Goal: Information Seeking & Learning: Learn about a topic

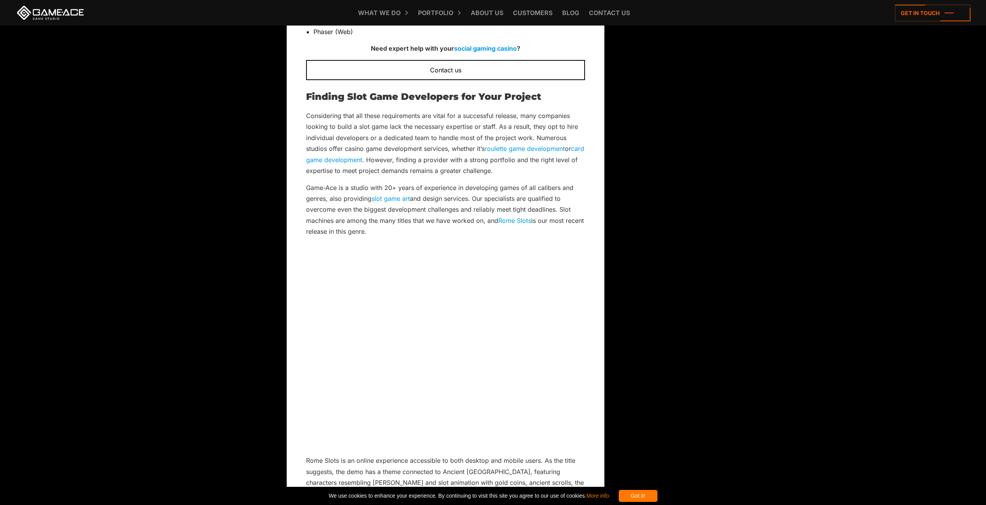
scroll to position [1665, 0]
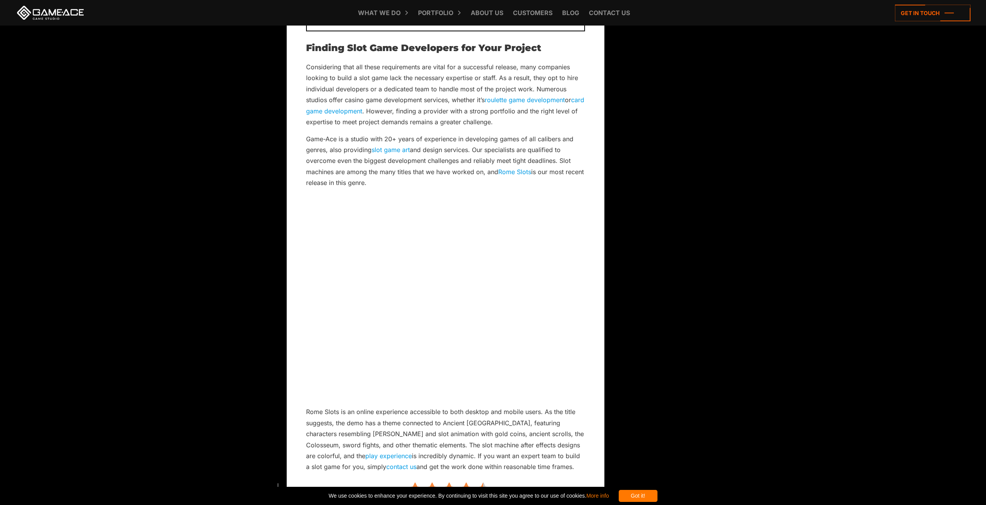
click at [512, 176] on link "Rome Slots" at bounding box center [514, 172] width 33 height 8
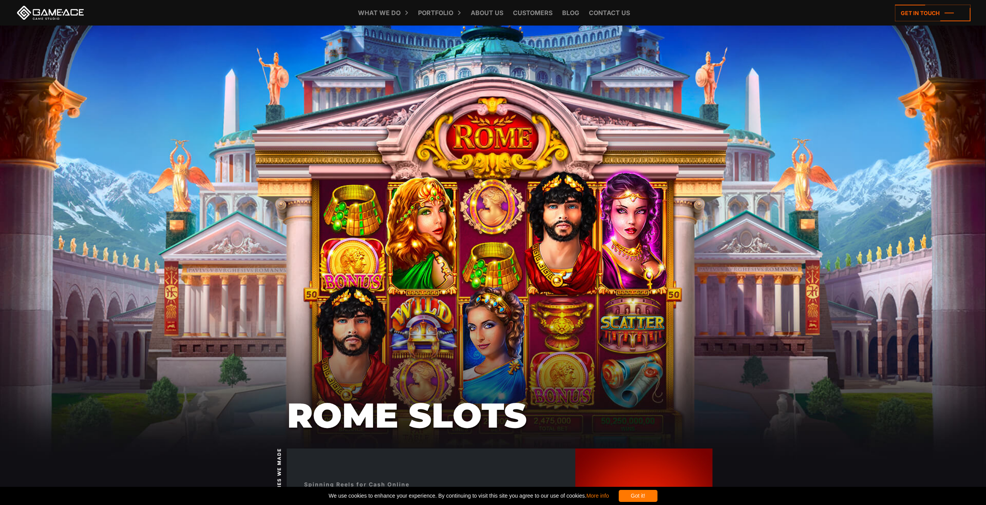
click at [657, 497] on div "Got it!" at bounding box center [638, 496] width 39 height 12
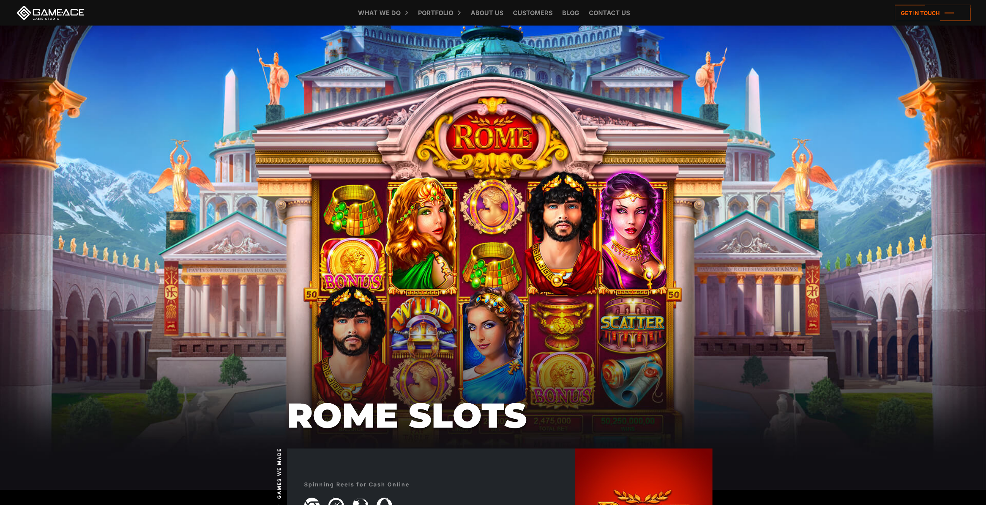
click at [502, 304] on div "Rome Slots" at bounding box center [493, 223] width 986 height 394
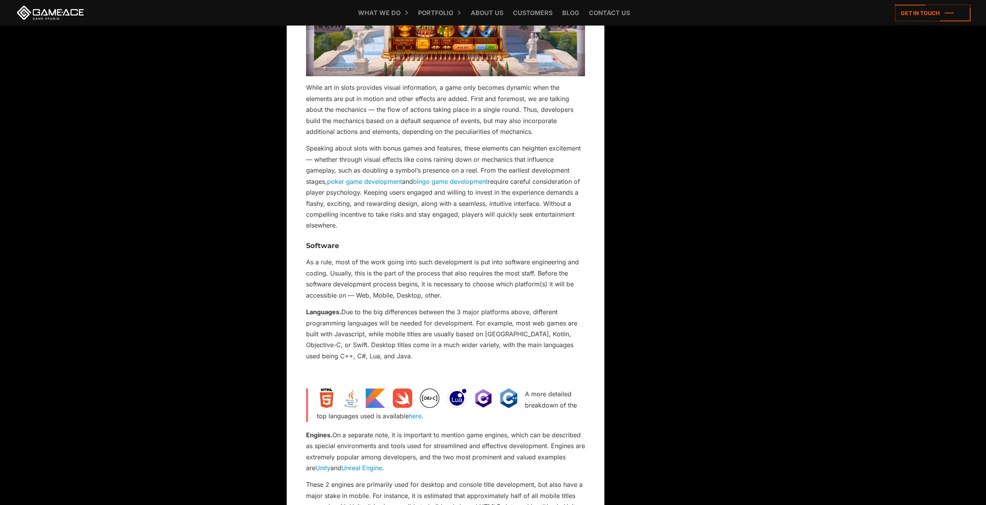
scroll to position [852, 0]
